Goal: Task Accomplishment & Management: Complete application form

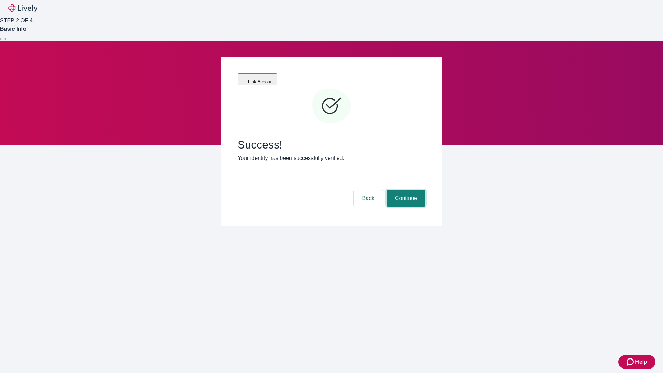
click at [405, 190] on button "Continue" at bounding box center [406, 198] width 39 height 17
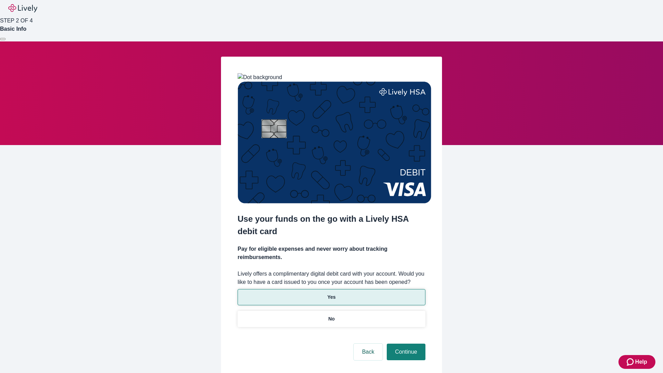
click at [331, 294] on p "Yes" at bounding box center [332, 297] width 8 height 7
click at [405, 344] on button "Continue" at bounding box center [406, 352] width 39 height 17
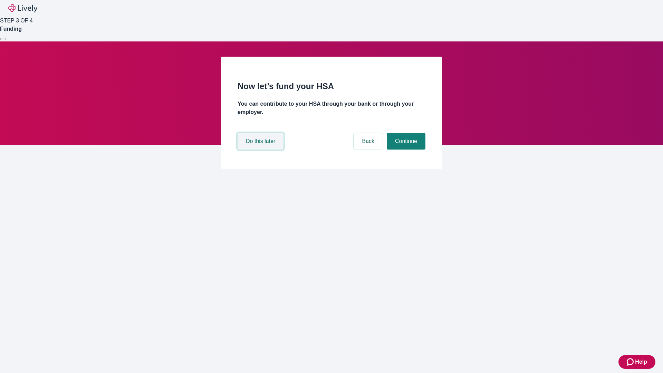
click at [262, 150] on button "Do this later" at bounding box center [261, 141] width 46 height 17
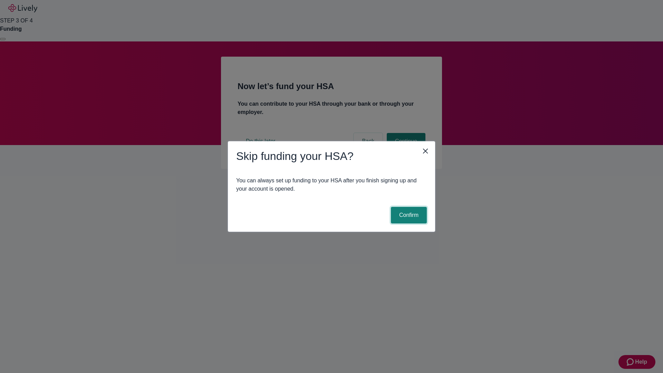
click at [408, 215] on button "Confirm" at bounding box center [409, 215] width 36 height 17
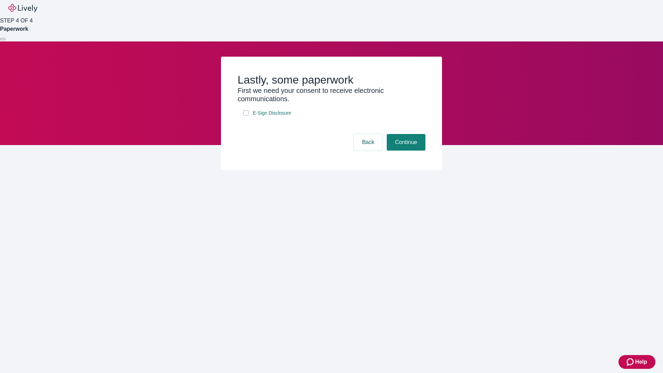
click at [246, 116] on input "E-Sign Disclosure" at bounding box center [246, 113] width 6 height 6
checkbox input "true"
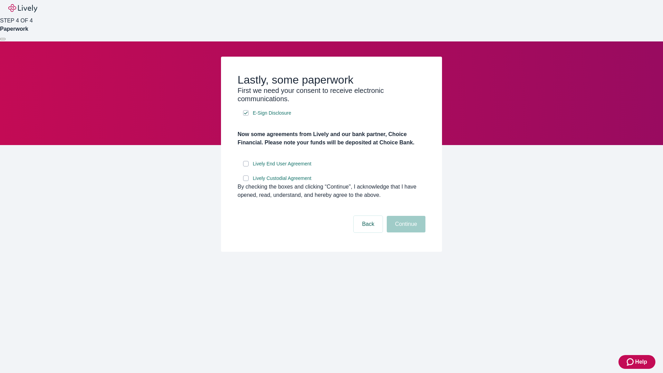
click at [246, 167] on input "Lively End User Agreement" at bounding box center [246, 164] width 6 height 6
checkbox input "true"
click at [246, 181] on input "Lively Custodial Agreement" at bounding box center [246, 179] width 6 height 6
checkbox input "true"
click at [405, 233] on button "Continue" at bounding box center [406, 224] width 39 height 17
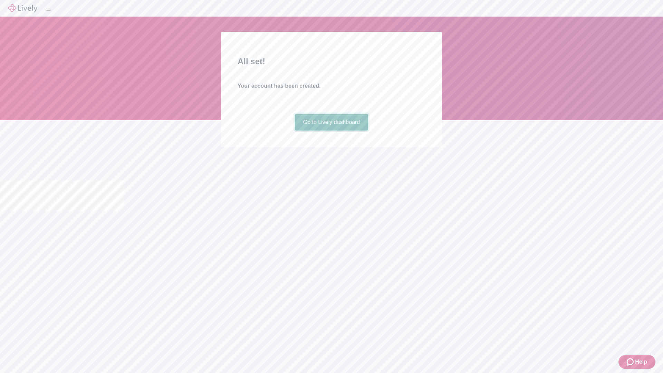
click at [331, 131] on link "Go to Lively dashboard" at bounding box center [332, 122] width 74 height 17
